Goal: Check status: Check status

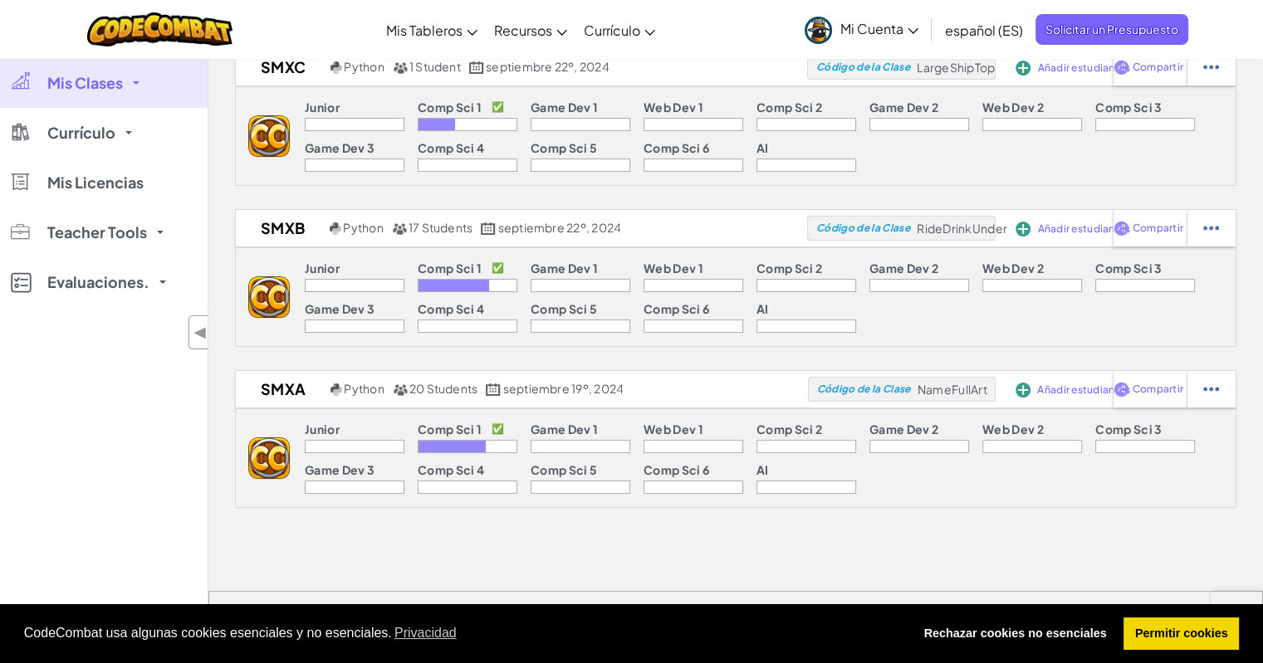
scroll to position [262, 0]
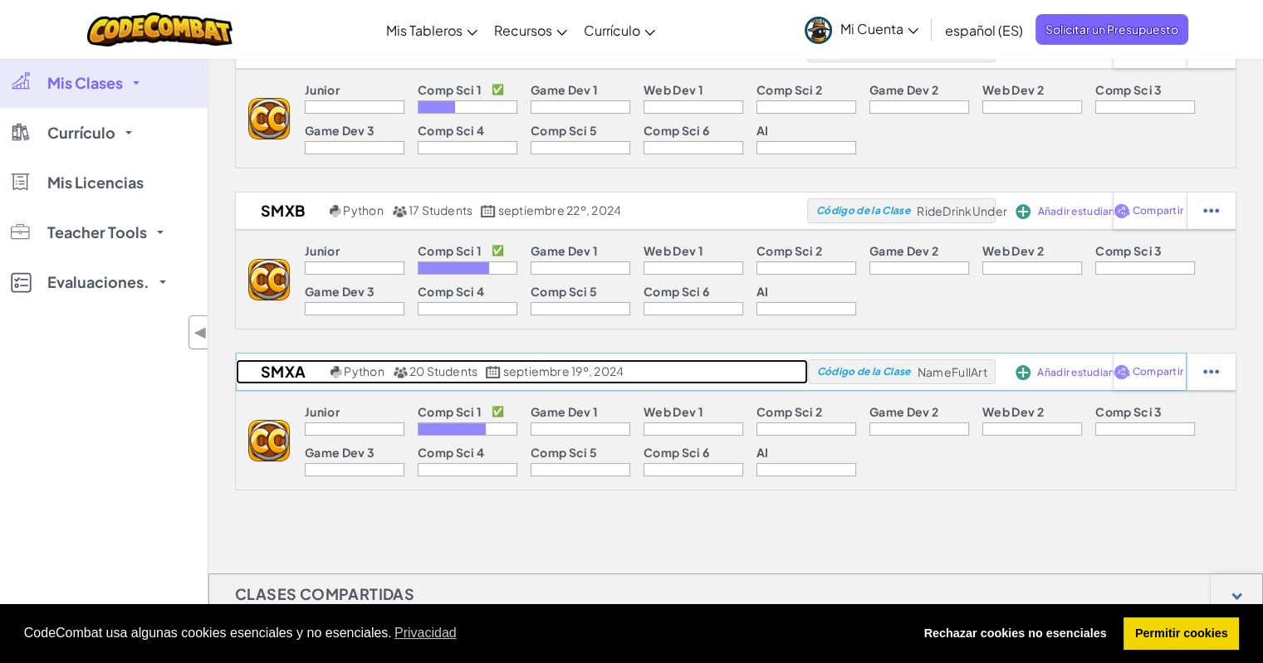
click at [286, 369] on h2 "smxA" at bounding box center [281, 372] width 91 height 25
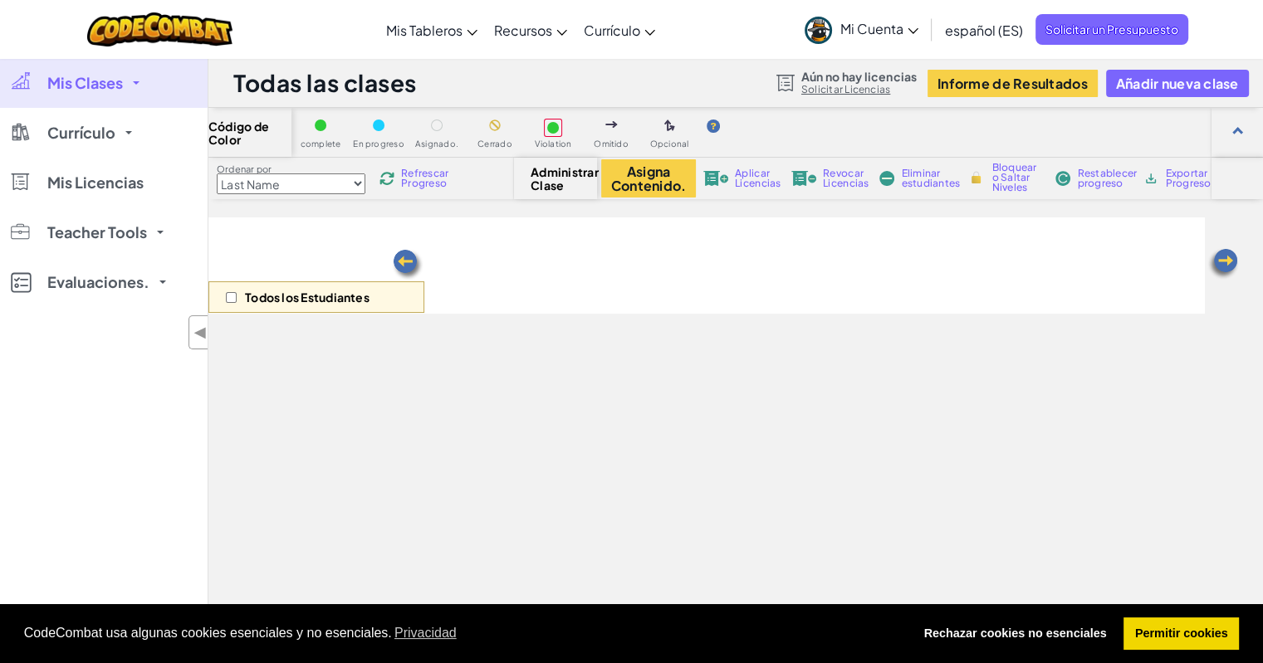
select select "560f1a9f22961295f9427742"
